Goal: Information Seeking & Learning: Find specific fact

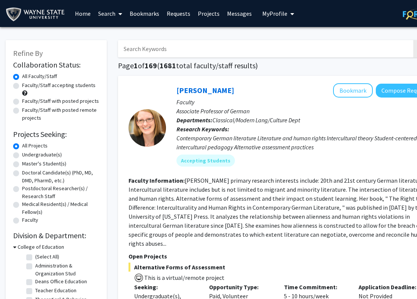
click at [164, 52] on input "Search Keywords" at bounding box center [265, 48] width 294 height 17
type input "asano"
